Goal: Navigation & Orientation: Find specific page/section

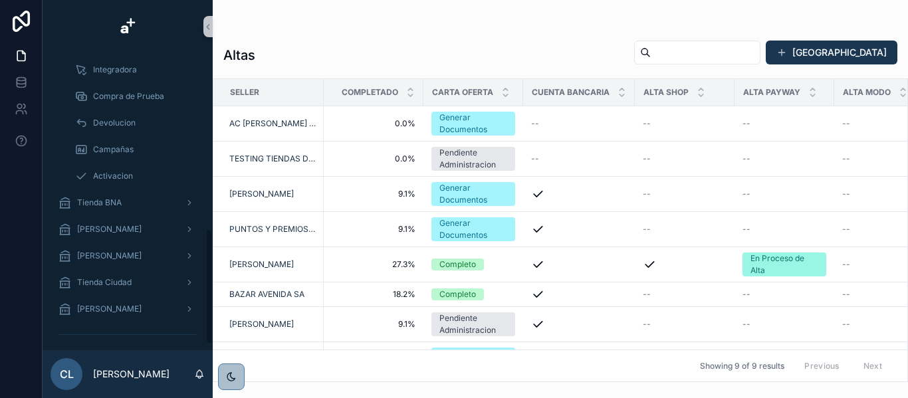
scroll to position [466, 0]
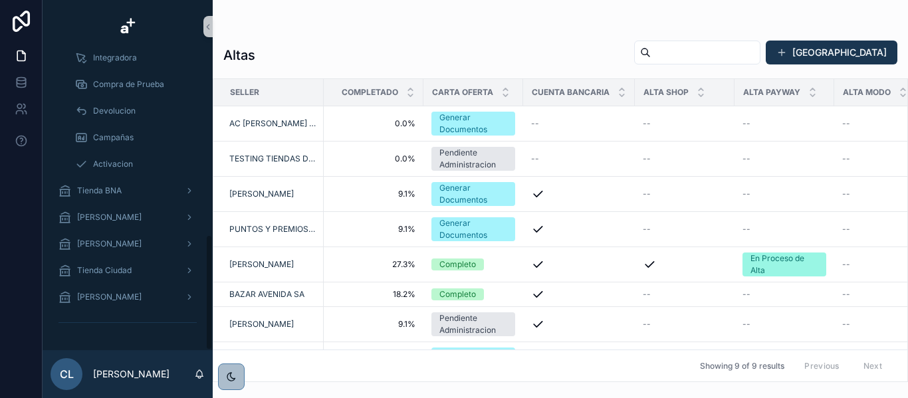
drag, startPoint x: 209, startPoint y: 111, endPoint x: 210, endPoint y: 311, distance: 200.0
click at [210, 311] on div "Tiendas Sellers Sellers Usuarios Categorias Tienda Más BanCo Altas Carta Oferta…" at bounding box center [128, 201] width 170 height 297
click at [179, 192] on div "Tienda BNA" at bounding box center [127, 190] width 138 height 21
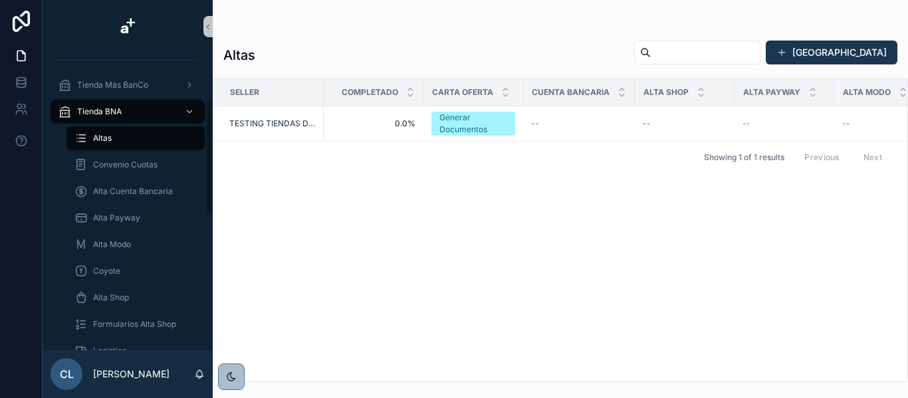
scroll to position [51, 0]
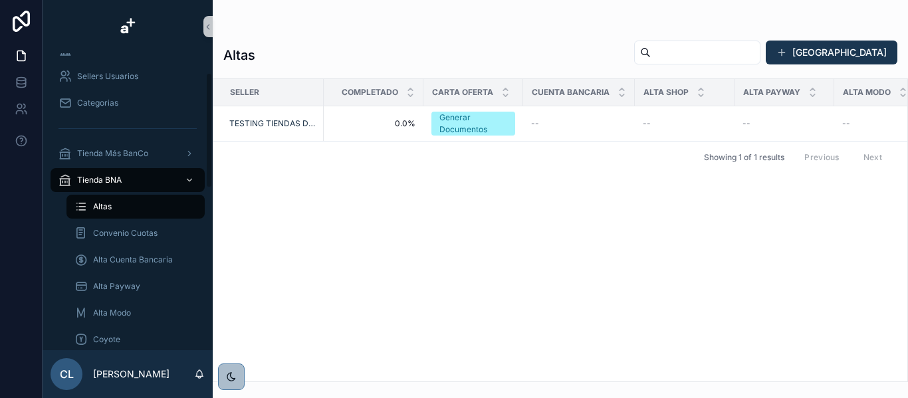
drag, startPoint x: 207, startPoint y: 260, endPoint x: 211, endPoint y: 98, distance: 161.5
click at [211, 98] on div "Tiendas Sellers Sellers Usuarios Categorias Tienda Más BanCo Tienda BNA Altas C…" at bounding box center [128, 201] width 170 height 297
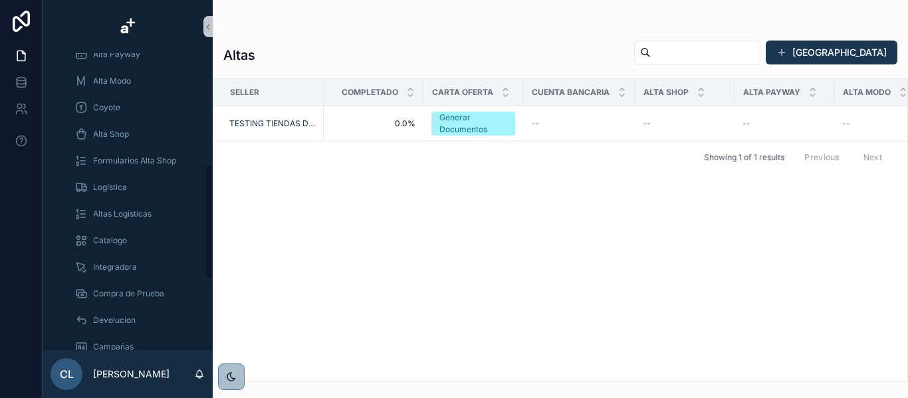
drag, startPoint x: 209, startPoint y: 104, endPoint x: 207, endPoint y: 196, distance: 91.7
click at [207, 196] on div "Tiendas Sellers Sellers Usuarios Categorias Tienda Más BanCo Tienda BNA Altas C…" at bounding box center [128, 201] width 170 height 297
click at [100, 190] on span "Logística" at bounding box center [110, 185] width 34 height 11
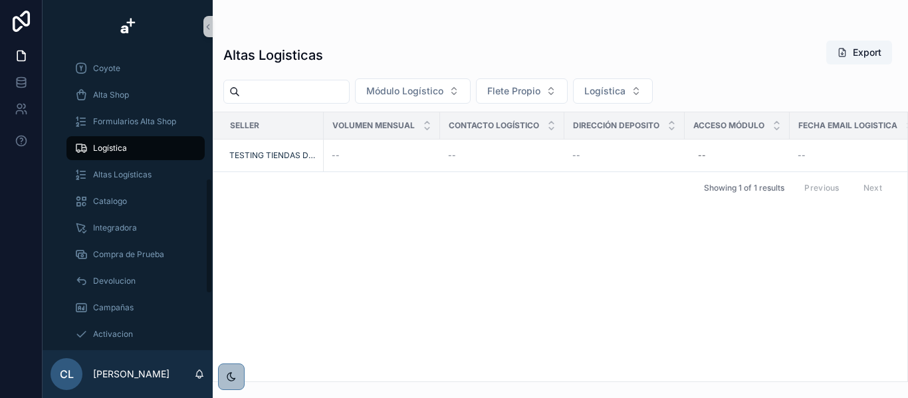
scroll to position [324, 0]
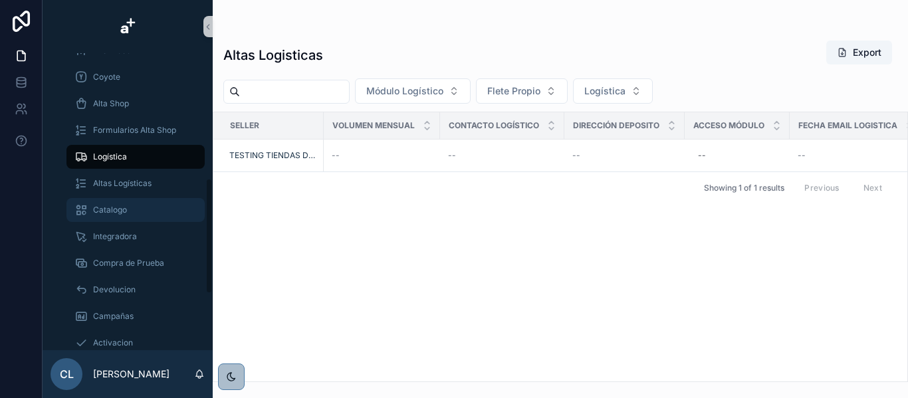
drag, startPoint x: 211, startPoint y: 199, endPoint x: 202, endPoint y: 207, distance: 11.8
click at [202, 207] on div "Tiendas Sellers Sellers Usuarios Categorias Tienda Más BanCo Tienda BNA Altas C…" at bounding box center [128, 201] width 170 height 297
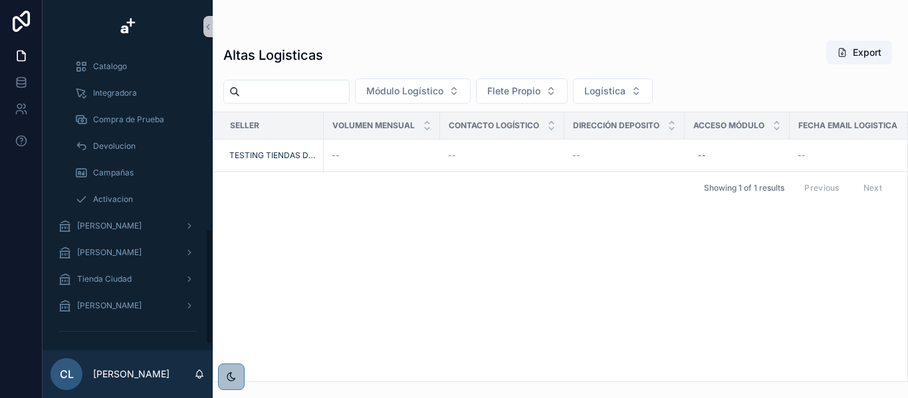
scroll to position [466, 0]
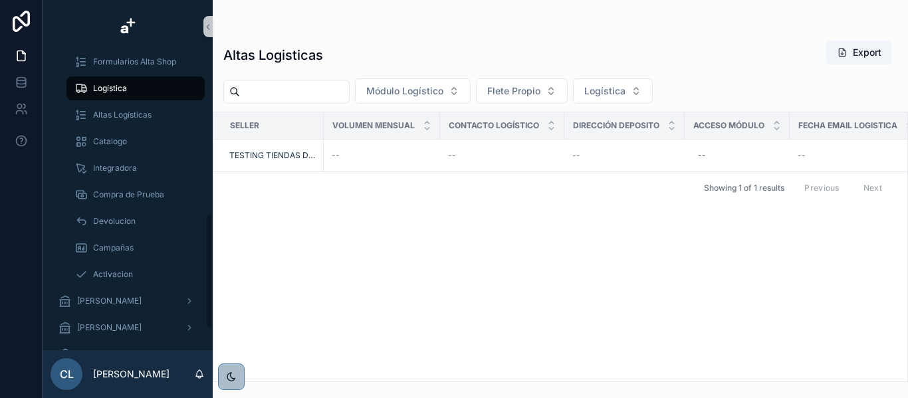
drag, startPoint x: 209, startPoint y: 209, endPoint x: 207, endPoint y: 237, distance: 27.9
click at [207, 237] on div "Tiendas Sellers Sellers Usuarios Categorias Tienda Más BanCo Tienda BNA Altas C…" at bounding box center [128, 201] width 170 height 297
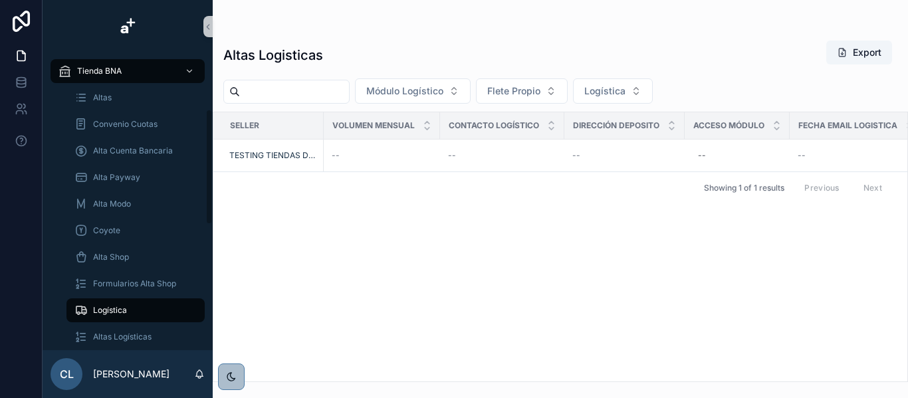
scroll to position [136, 0]
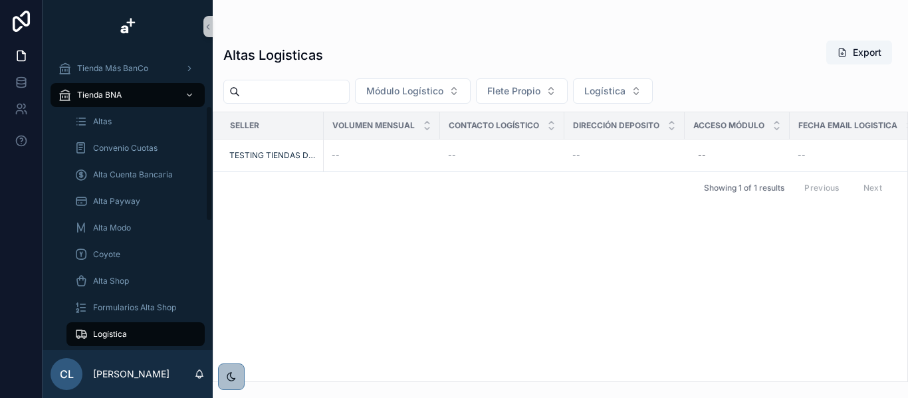
drag, startPoint x: 207, startPoint y: 280, endPoint x: 211, endPoint y: 187, distance: 93.1
click at [211, 187] on div "Tiendas Sellers Sellers Usuarios Categorias Tienda Más BanCo Tienda BNA Altas C…" at bounding box center [128, 201] width 170 height 297
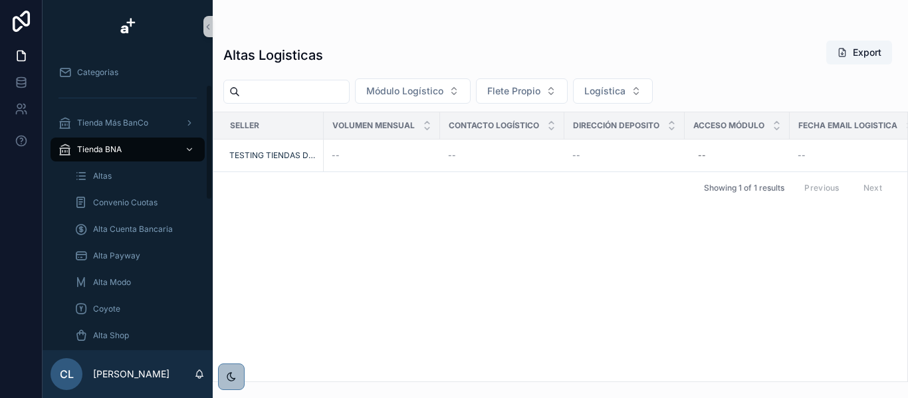
scroll to position [70, 0]
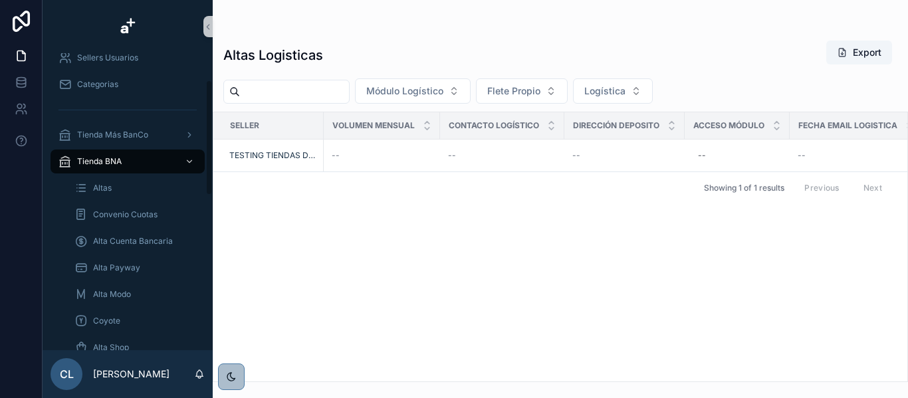
drag, startPoint x: 211, startPoint y: 187, endPoint x: 207, endPoint y: 162, distance: 25.6
click at [207, 162] on div "Tiendas Sellers Sellers Usuarios Categorias Tienda Más BanCo Tienda BNA Altas C…" at bounding box center [128, 201] width 170 height 297
click at [191, 159] on icon "scrollable content" at bounding box center [189, 161] width 9 height 9
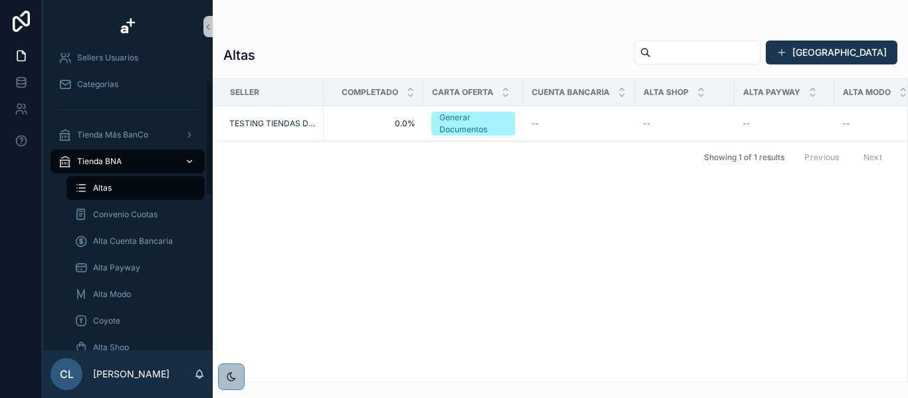
click at [192, 163] on icon "scrollable content" at bounding box center [189, 161] width 9 height 9
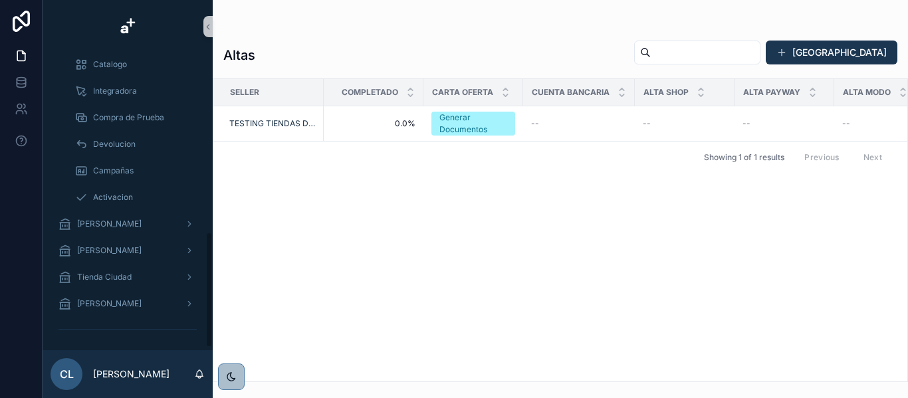
scroll to position [466, 0]
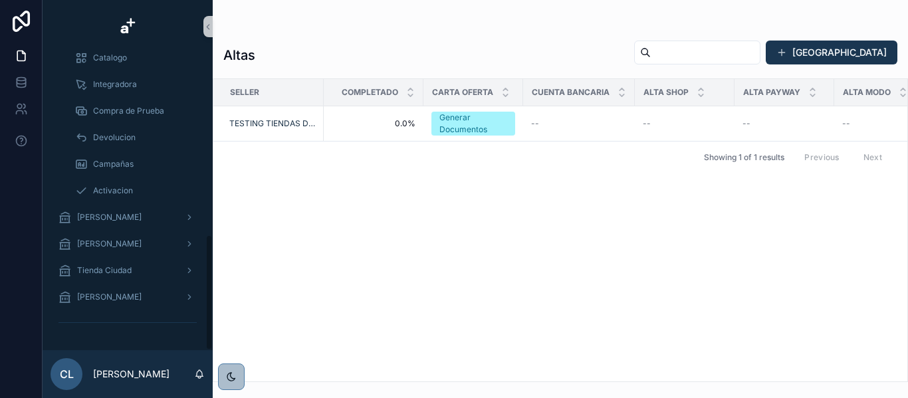
drag, startPoint x: 209, startPoint y: 160, endPoint x: 208, endPoint y: 319, distance: 158.8
click at [208, 319] on div "Tiendas Sellers Sellers Usuarios Categorias Tienda Más BanCo Tienda BNA Altas C…" at bounding box center [128, 201] width 170 height 297
click at [146, 252] on div "[PERSON_NAME]" at bounding box center [127, 243] width 138 height 21
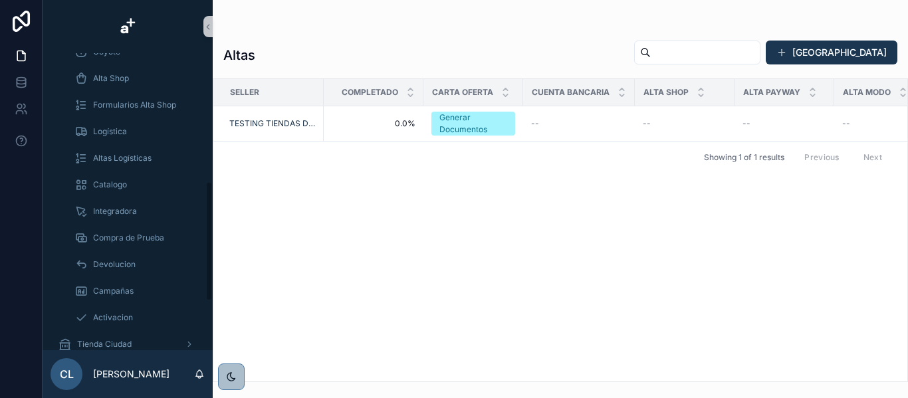
scroll to position [370, 0]
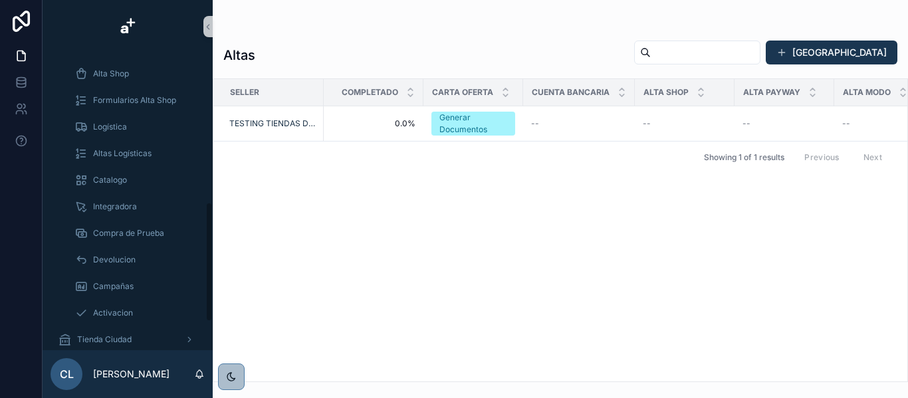
drag, startPoint x: 208, startPoint y: 282, endPoint x: 202, endPoint y: 254, distance: 28.5
click at [202, 254] on div "Tiendas Sellers Sellers Usuarios Categorias Tienda Más BanCo Tienda BNA Tienda …" at bounding box center [128, 201] width 170 height 297
click at [114, 152] on span "Altas Logísticas" at bounding box center [122, 153] width 58 height 11
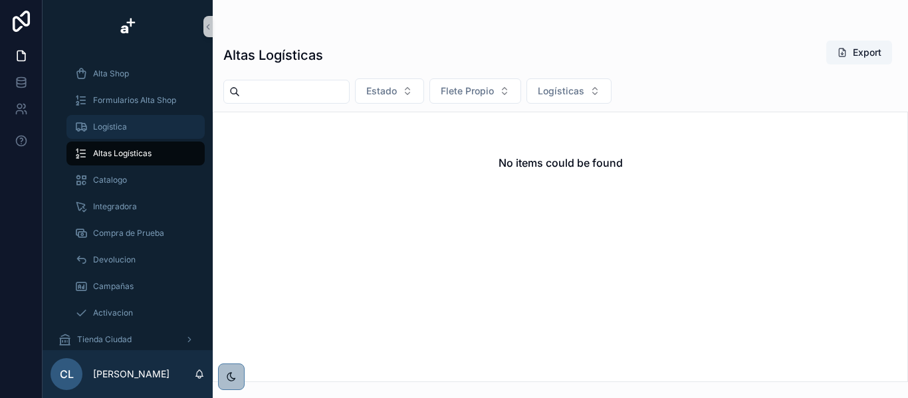
click at [112, 133] on div "Logística" at bounding box center [135, 126] width 122 height 21
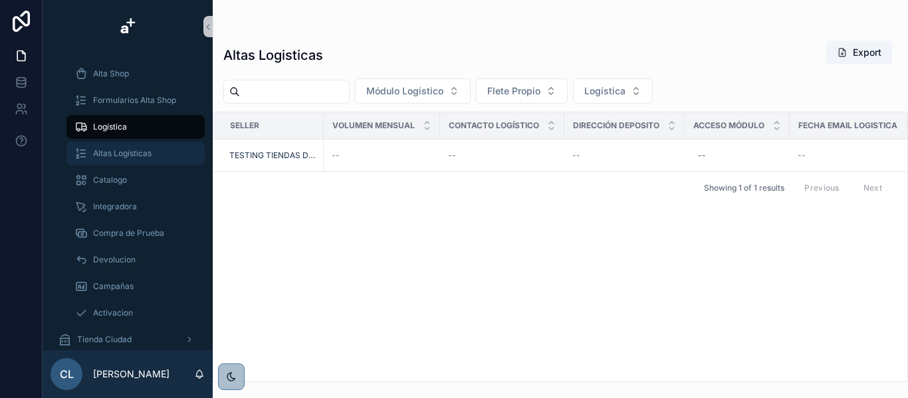
click at [128, 163] on div "Altas Logísticas" at bounding box center [135, 153] width 122 height 21
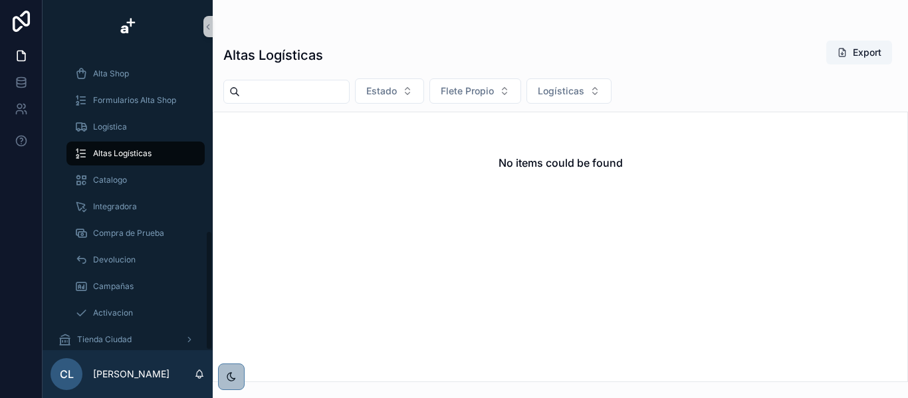
scroll to position [439, 0]
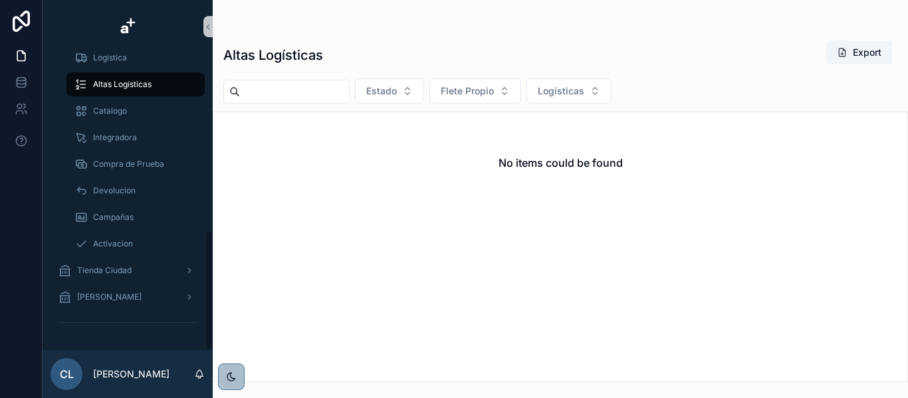
drag, startPoint x: 208, startPoint y: 336, endPoint x: 210, endPoint y: 292, distance: 43.9
drag, startPoint x: 208, startPoint y: 292, endPoint x: 205, endPoint y: 326, distance: 34.0
click at [205, 326] on div "Tiendas Sellers Sellers Usuarios Categorias Tienda Más BanCo Tienda BNA Tienda …" at bounding box center [128, 201] width 170 height 297
click at [153, 269] on div "Tienda Ciudad" at bounding box center [127, 270] width 138 height 21
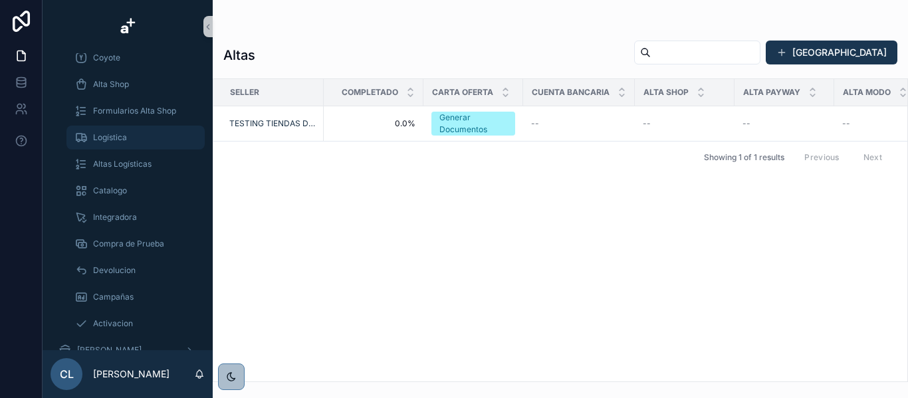
click at [121, 142] on span "Logística" at bounding box center [110, 137] width 34 height 11
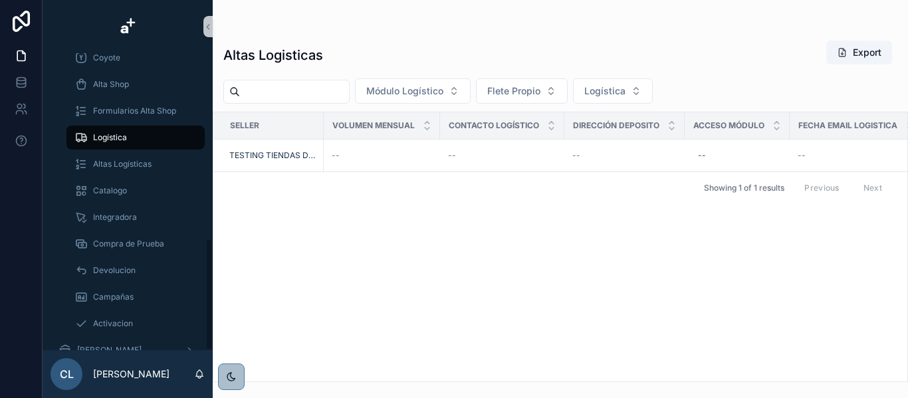
scroll to position [492, 0]
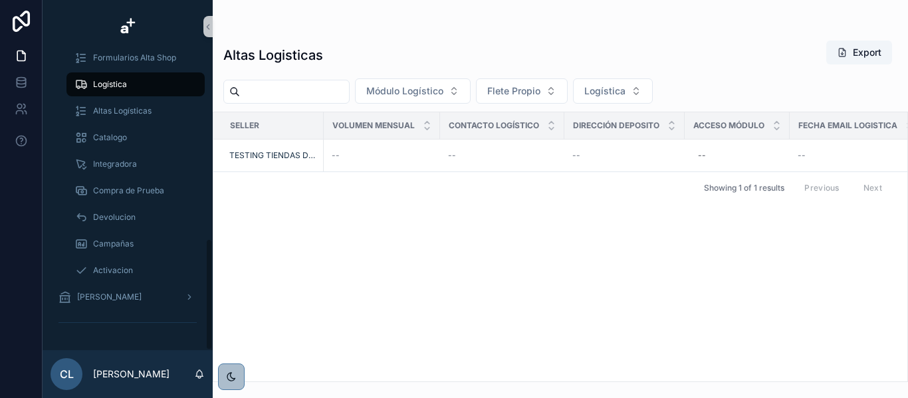
drag, startPoint x: 209, startPoint y: 332, endPoint x: 214, endPoint y: 268, distance: 64.0
click at [214, 268] on div "Tiendas Sellers Sellers Usuarios Categorias Tienda Más BanCo Tienda BNA Tienda …" at bounding box center [475, 199] width 865 height 398
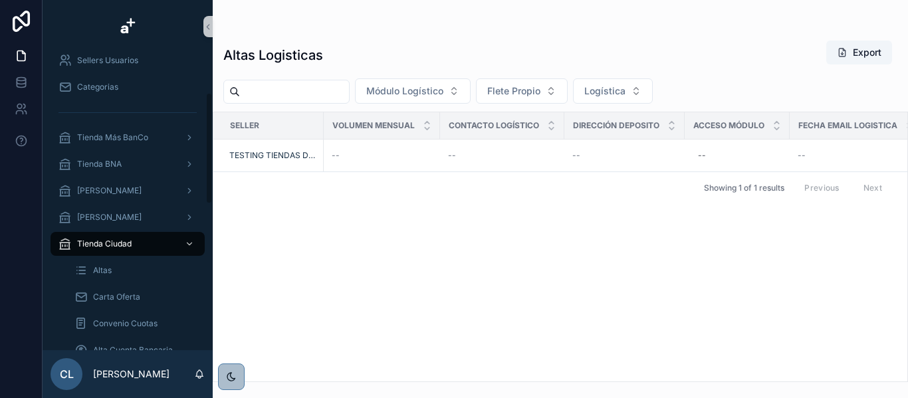
scroll to position [0, 0]
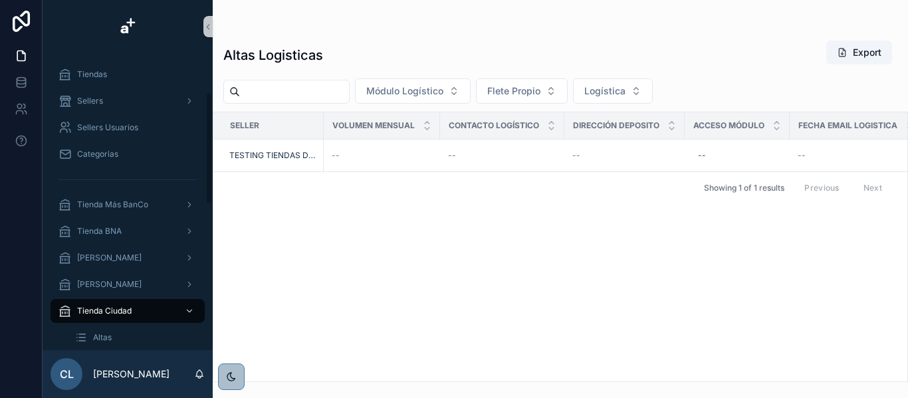
drag, startPoint x: 210, startPoint y: 316, endPoint x: 212, endPoint y: 84, distance: 231.9
click at [212, 84] on div "Tiendas Sellers Sellers Usuarios Categorias Tienda Más BanCo Tienda BNA Tienda …" at bounding box center [128, 201] width 170 height 297
click at [149, 213] on div "Tienda Más BanCo" at bounding box center [127, 204] width 138 height 21
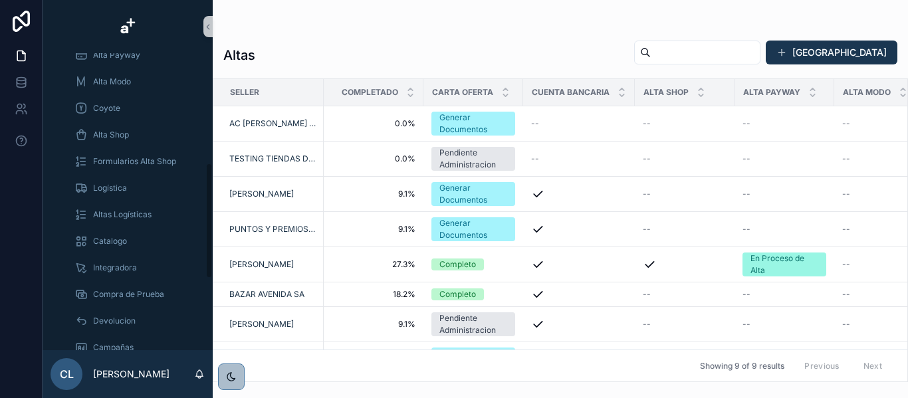
scroll to position [285, 0]
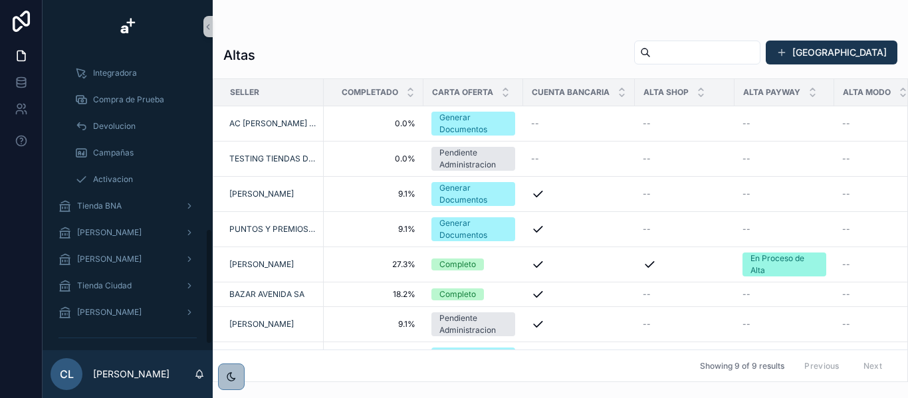
drag, startPoint x: 210, startPoint y: 153, endPoint x: 209, endPoint y: 325, distance: 172.1
click at [209, 325] on div "Tiendas Sellers Sellers Usuarios Categorias Tienda Más BanCo Altas Carta Oferta…" at bounding box center [128, 201] width 170 height 297
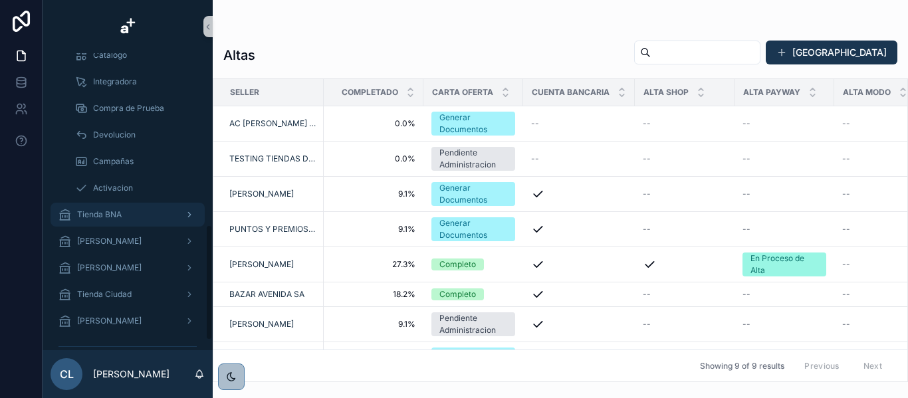
click at [126, 209] on div "Tienda BNA" at bounding box center [127, 214] width 138 height 21
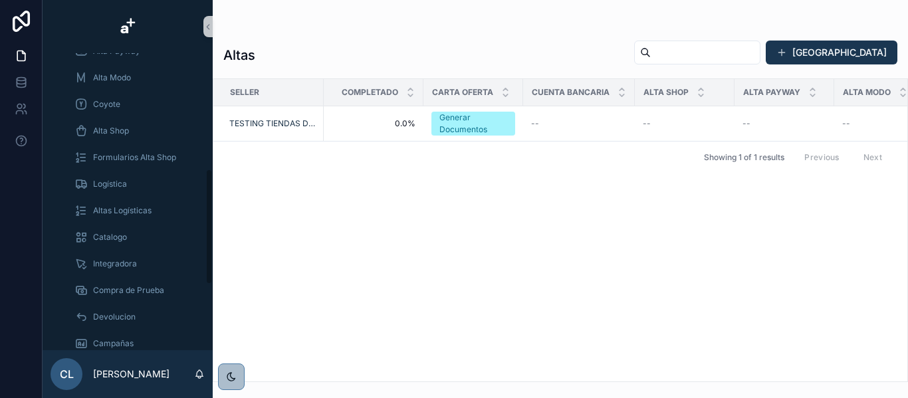
scroll to position [273, 0]
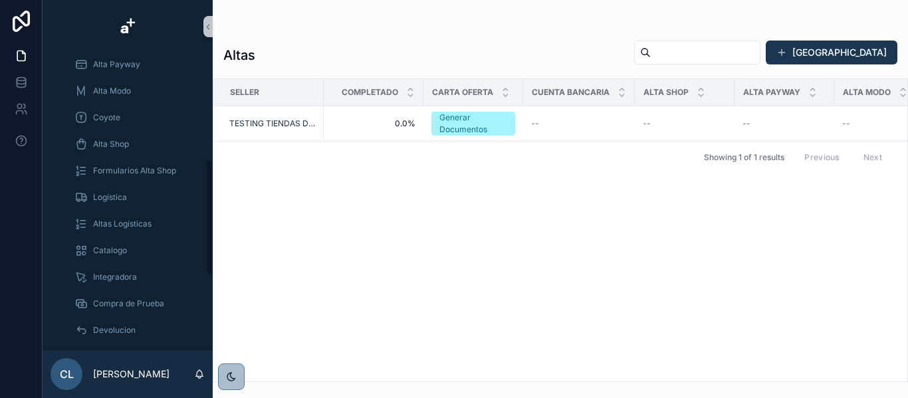
drag, startPoint x: 209, startPoint y: 286, endPoint x: 205, endPoint y: 221, distance: 65.2
click at [205, 221] on div "Tiendas Sellers Sellers Usuarios Categorias Tienda Más BanCo Tienda BNA Altas C…" at bounding box center [128, 201] width 170 height 297
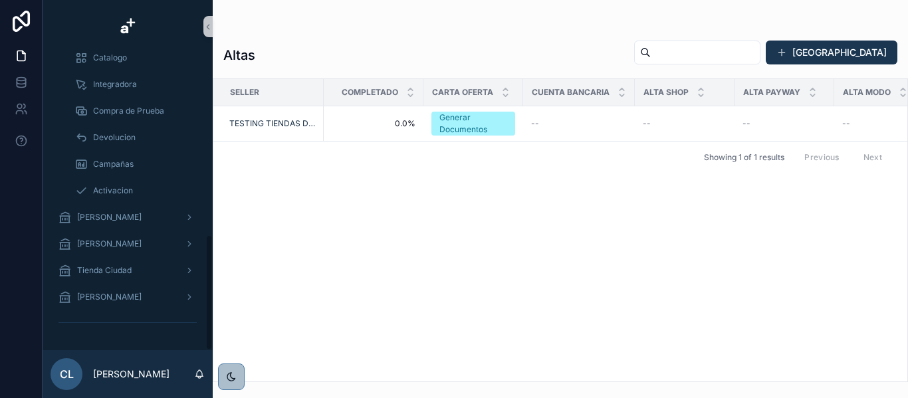
drag, startPoint x: 208, startPoint y: 244, endPoint x: 185, endPoint y: 286, distance: 48.5
click at [185, 286] on div "Tiendas Sellers Sellers Usuarios Categorias Tienda Más BanCo Tienda BNA Altas C…" at bounding box center [128, 201] width 170 height 297
